Goal: Transaction & Acquisition: Obtain resource

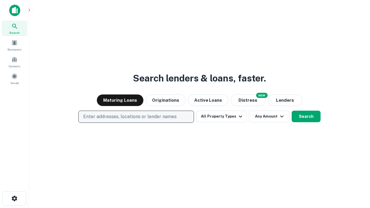
click at [136, 117] on p "Enter addresses, locations or lender names" at bounding box center [129, 116] width 93 height 7
type input "**********"
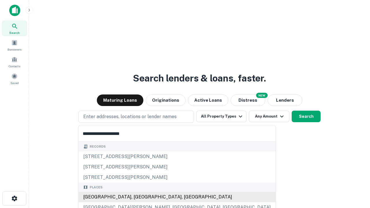
click at [138, 197] on div "Santa Monica, CA, USA" at bounding box center [177, 197] width 197 height 10
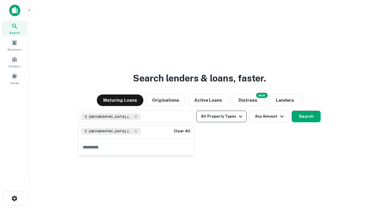
click at [222, 117] on button "All Property Types" at bounding box center [222, 117] width 50 height 12
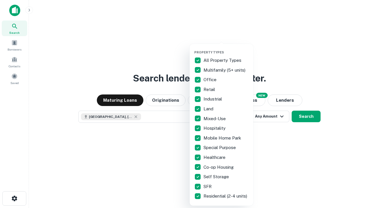
click at [226, 49] on button "button" at bounding box center [226, 49] width 64 height 0
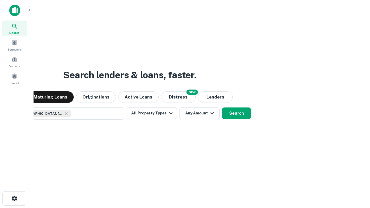
scroll to position [9, 0]
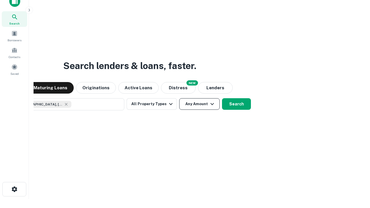
click at [179, 98] on button "Any Amount" at bounding box center [199, 104] width 41 height 12
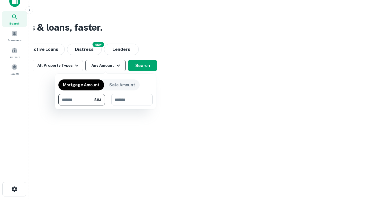
type input "*******"
click at [106, 106] on button "button" at bounding box center [105, 106] width 94 height 0
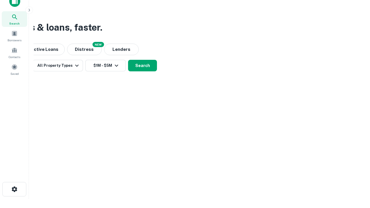
scroll to position [3, 107]
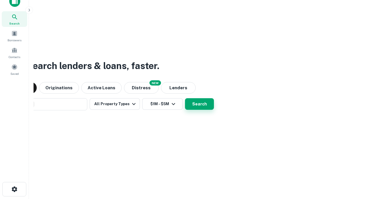
click at [185, 98] on button "Search" at bounding box center [199, 104] width 29 height 12
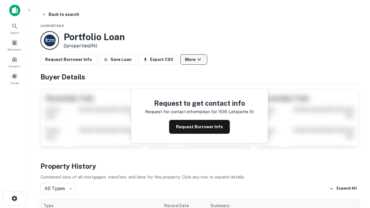
click at [194, 60] on button "More" at bounding box center [194, 59] width 27 height 10
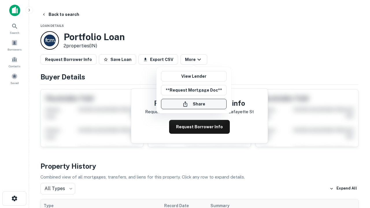
click at [194, 104] on button "Share" at bounding box center [194, 104] width 66 height 10
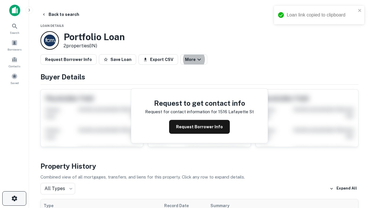
click at [14, 199] on icon "button" at bounding box center [14, 198] width 7 height 7
